Goal: Transaction & Acquisition: Purchase product/service

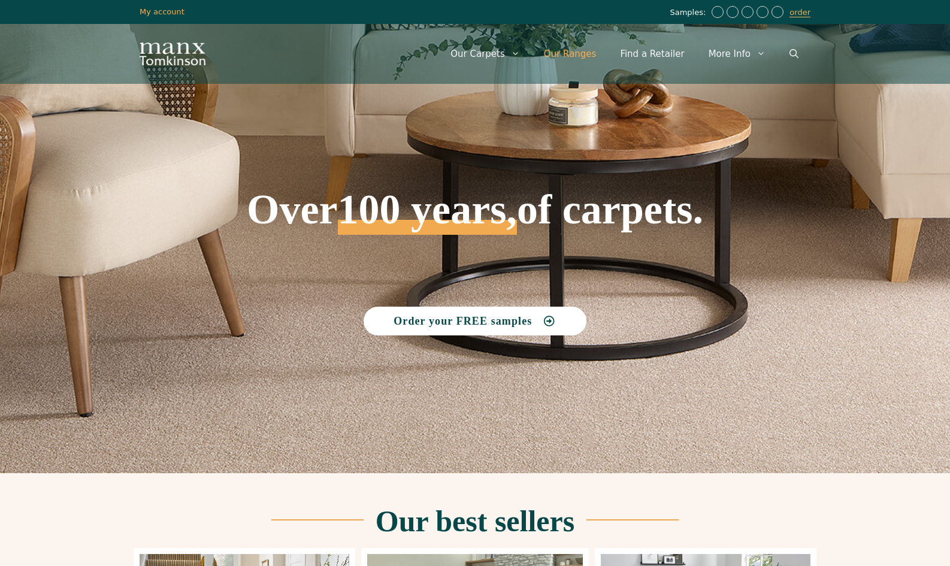
click at [578, 57] on link "Our Ranges" at bounding box center [570, 54] width 77 height 36
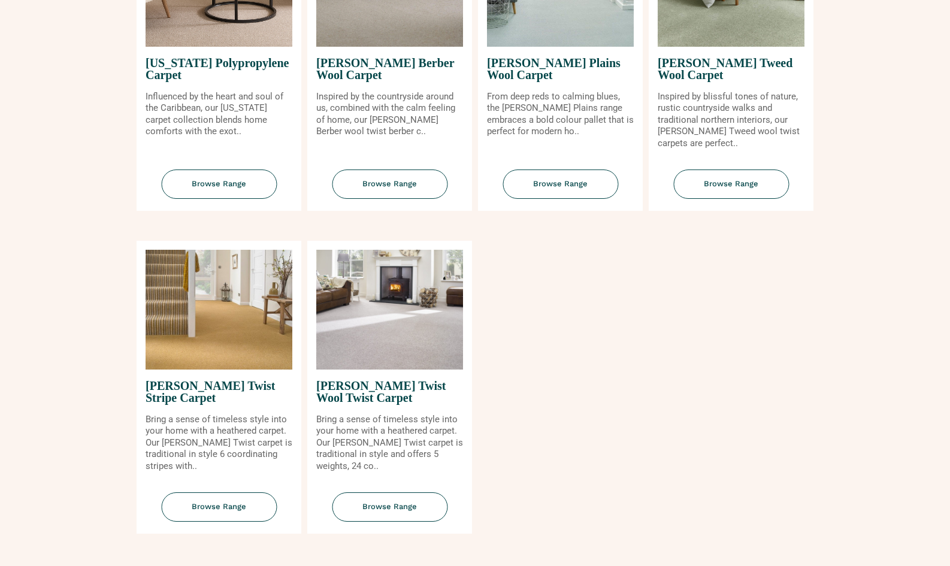
scroll to position [1285, 0]
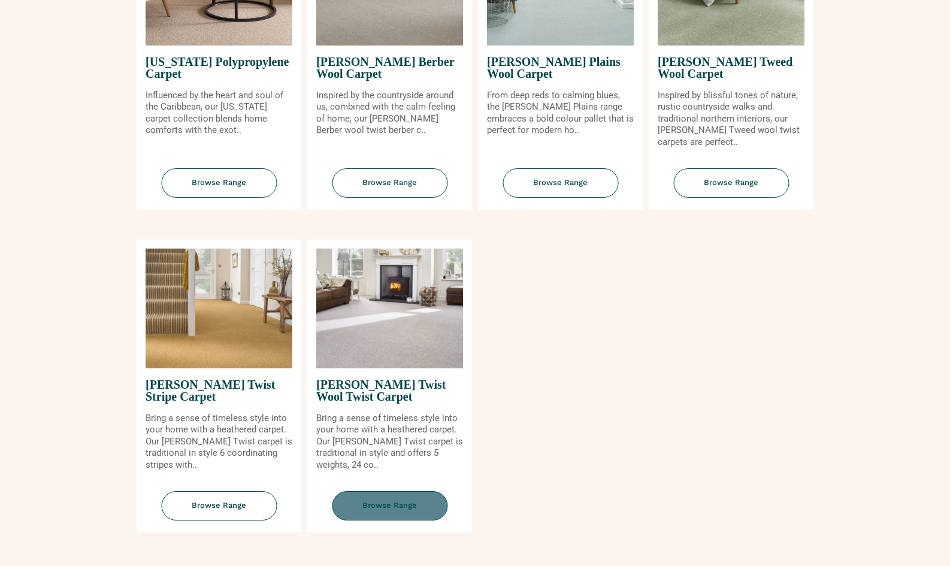
click at [389, 498] on span "Browse Range" at bounding box center [390, 505] width 116 height 29
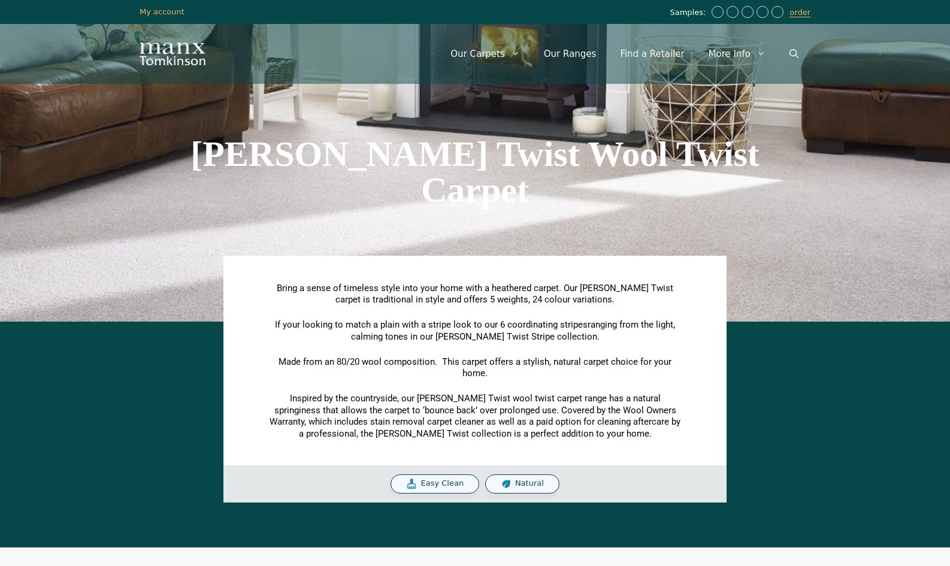
click at [517, 482] on span "Natural" at bounding box center [529, 484] width 29 height 10
click at [504, 480] on img at bounding box center [506, 484] width 11 height 12
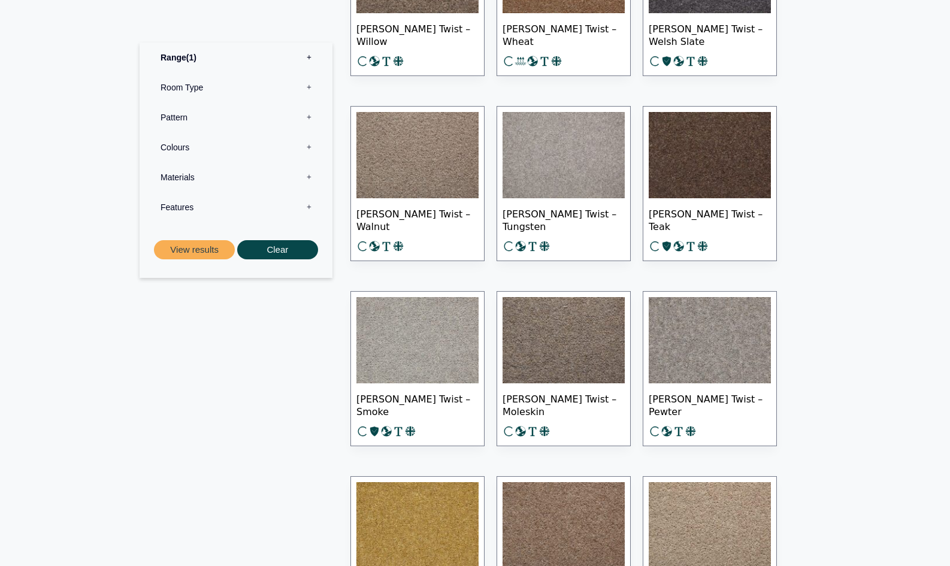
scroll to position [686, 0]
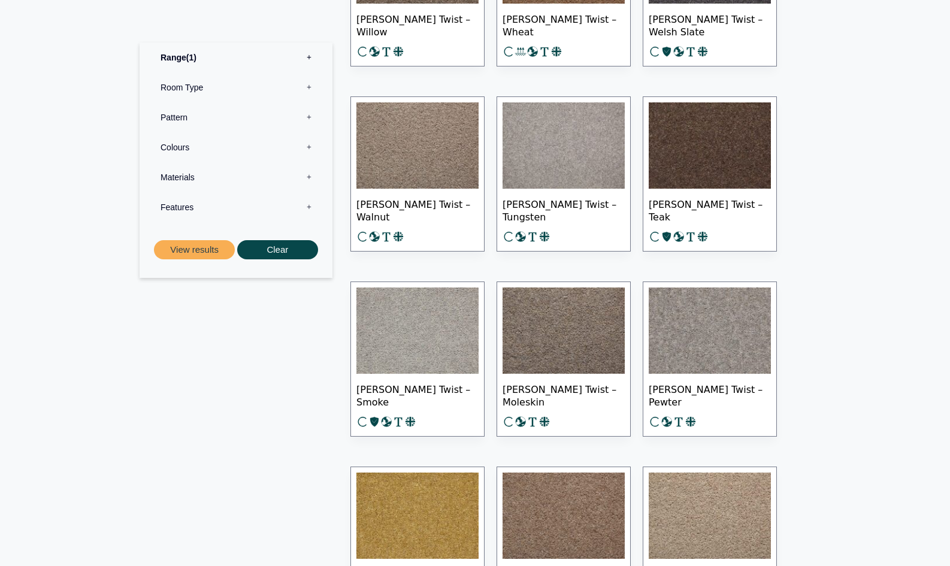
click at [420, 363] on img at bounding box center [417, 330] width 122 height 86
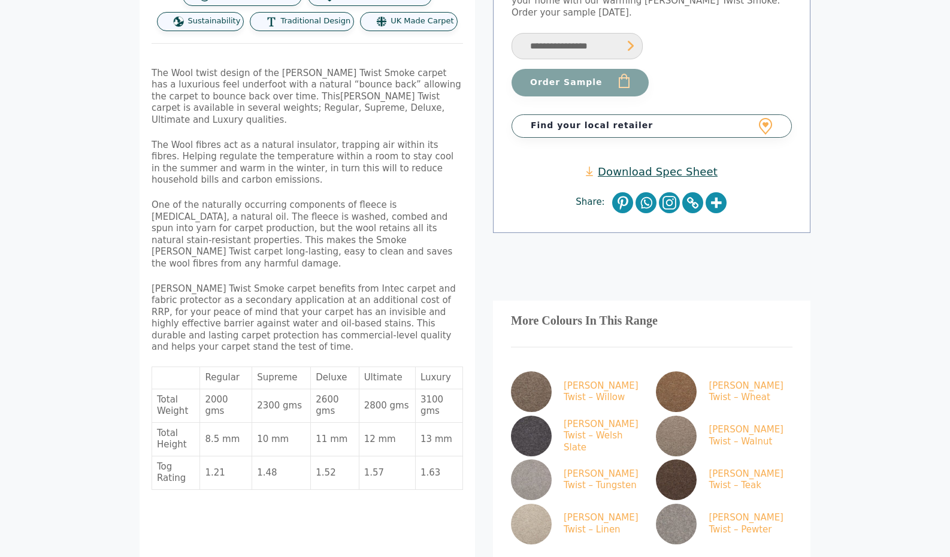
scroll to position [396, 0]
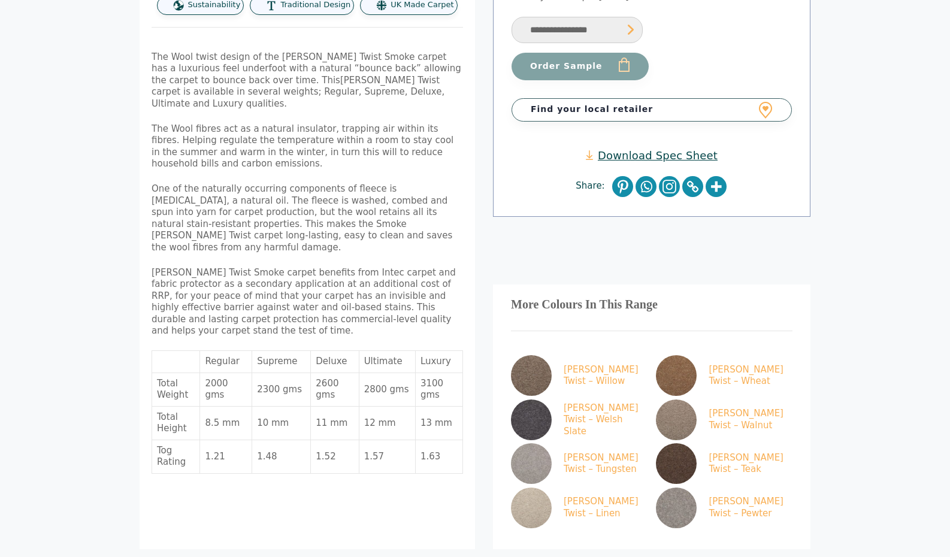
click at [414, 373] on td "2800 gms" at bounding box center [387, 390] width 56 height 34
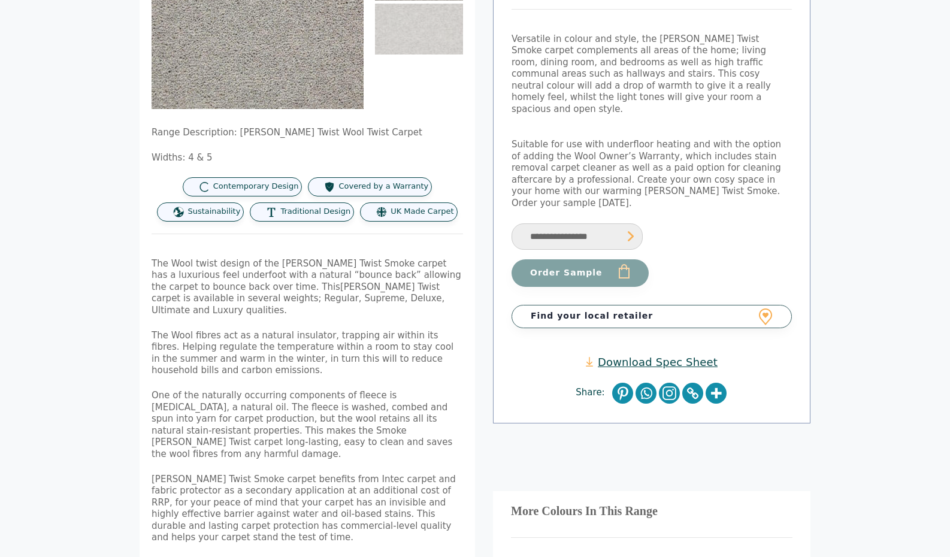
scroll to position [190, 0]
